Goal: Task Accomplishment & Management: Manage account settings

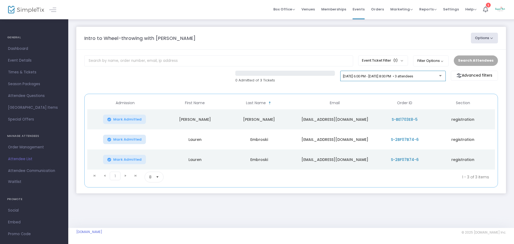
click at [438, 78] on div "6/12/2025 @ 6:00 PM - 6/12/2025 @ 8:00 PM • 3 attendees" at bounding box center [391, 76] width 96 height 4
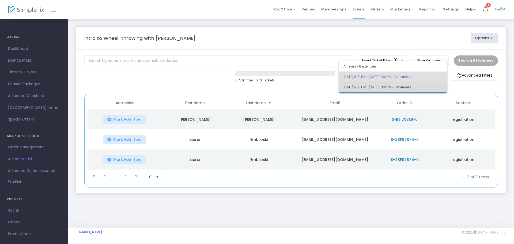
click at [411, 86] on span "• 5 attendees" at bounding box center [401, 87] width 20 height 4
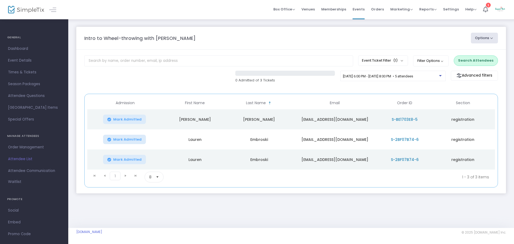
click at [468, 60] on button "Search Attendees" at bounding box center [475, 60] width 44 height 10
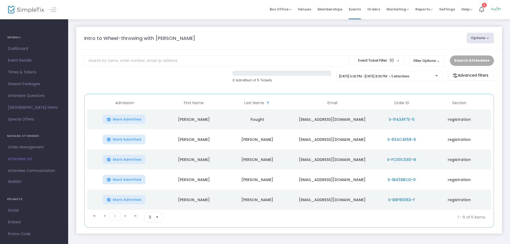
click at [490, 40] on button "Options" at bounding box center [480, 38] width 27 height 11
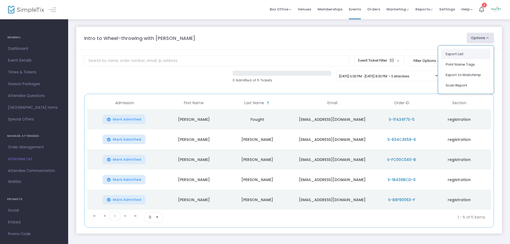
click at [456, 56] on li "Export List" at bounding box center [466, 54] width 49 height 10
radio input "false"
radio input "true"
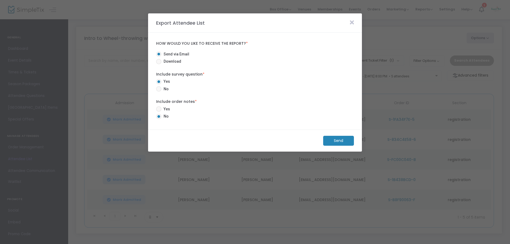
click at [339, 140] on m-button "Send" at bounding box center [338, 141] width 31 height 10
